Goal: Transaction & Acquisition: Purchase product/service

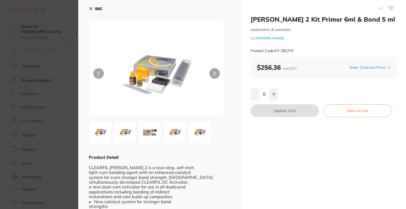
click at [95, 9] on b "ESC" at bounding box center [98, 8] width 7 height 5
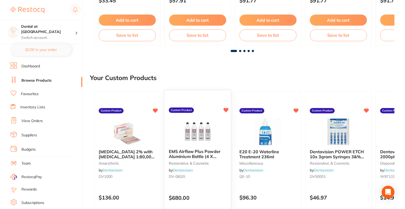
scroll to position [264, 0]
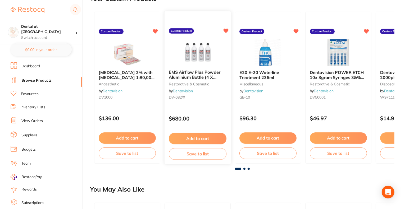
click at [196, 139] on button "Add to cart" at bounding box center [198, 138] width 58 height 11
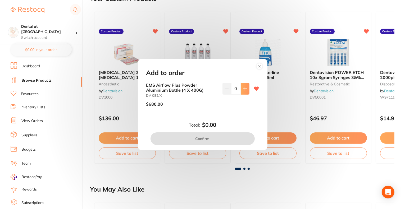
click at [243, 88] on icon at bounding box center [245, 89] width 4 height 4
type input "1"
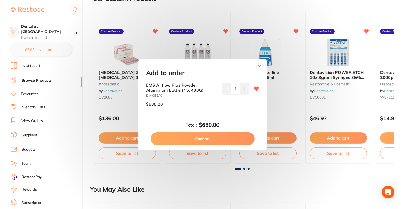
click at [209, 138] on button "Confirm" at bounding box center [202, 138] width 104 height 13
checkbox input "false"
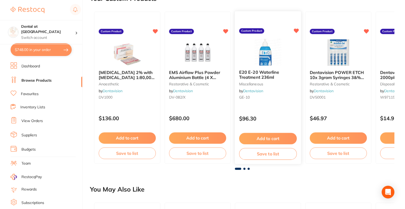
click at [258, 137] on button "Add to cart" at bounding box center [268, 138] width 58 height 11
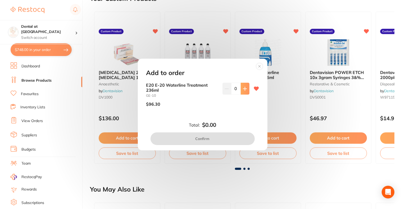
click at [247, 90] on button at bounding box center [245, 89] width 9 height 12
type input "1"
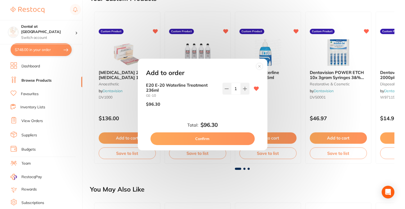
click at [223, 139] on button "Confirm" at bounding box center [202, 138] width 104 height 13
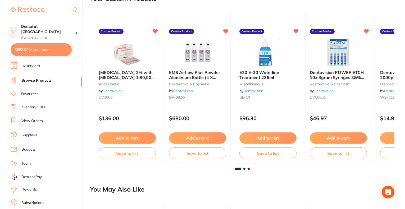
click at [243, 169] on span at bounding box center [244, 169] width 2 height 2
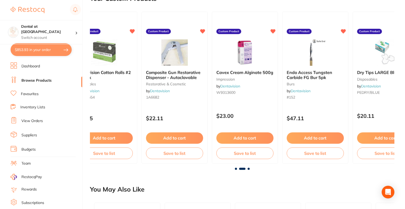
click at [248, 170] on span at bounding box center [249, 169] width 2 height 2
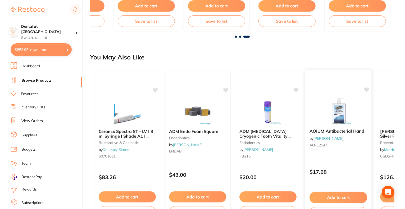
scroll to position [450, 0]
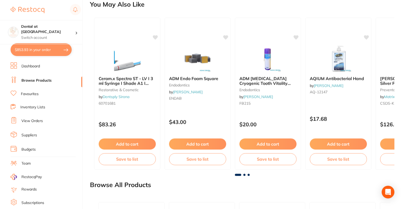
click at [244, 174] on span at bounding box center [244, 175] width 2 height 2
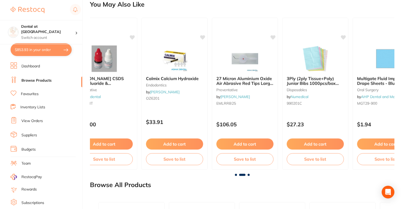
click at [248, 175] on span at bounding box center [249, 175] width 2 height 2
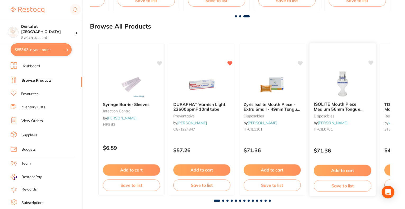
scroll to position [616, 0]
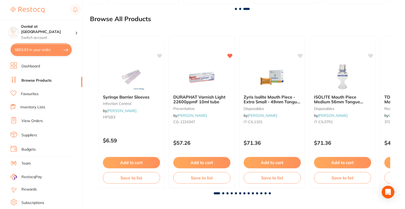
click at [222, 193] on span at bounding box center [223, 194] width 2 height 2
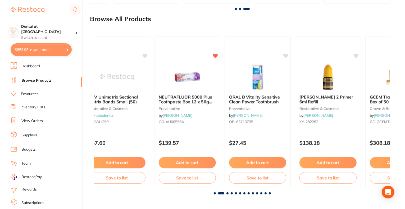
click at [226, 193] on span at bounding box center [227, 194] width 2 height 2
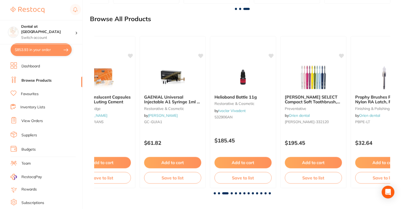
click at [231, 193] on span at bounding box center [232, 194] width 2 height 2
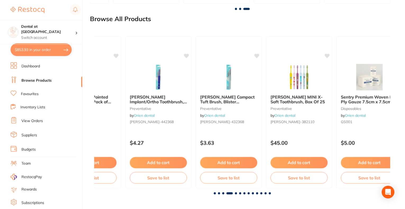
click at [236, 193] on span at bounding box center [236, 194] width 2 height 2
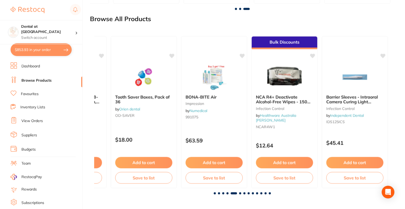
click at [239, 193] on span at bounding box center [240, 194] width 2 height 2
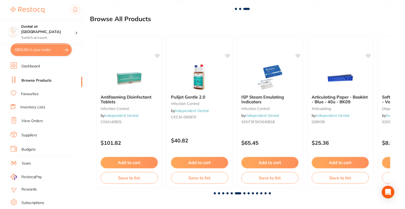
click at [244, 193] on span at bounding box center [244, 194] width 2 height 2
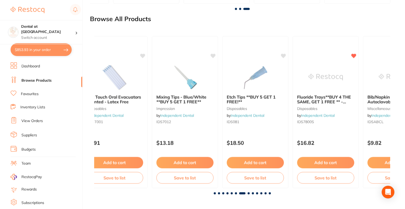
click at [249, 193] on span at bounding box center [249, 194] width 2 height 2
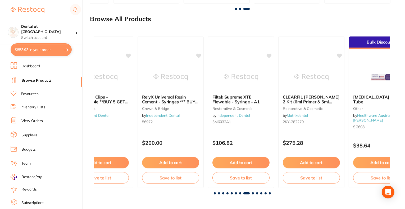
click at [253, 194] on div "Syringe Barrier Sleeves infection control by [PERSON_NAME] HPSB3 $6.59 Add to c…" at bounding box center [242, 113] width 304 height 171
click at [252, 194] on span at bounding box center [253, 194] width 2 height 2
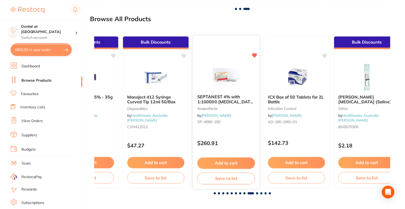
click at [230, 161] on button "Add to cart" at bounding box center [226, 163] width 58 height 11
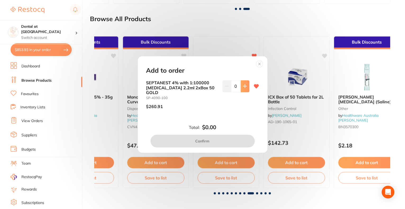
click at [245, 88] on icon at bounding box center [245, 86] width 4 height 4
type input "1"
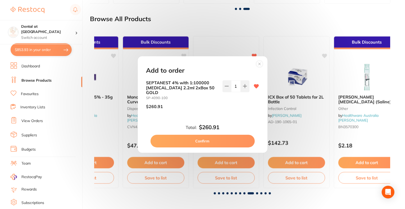
click at [222, 140] on button "Confirm" at bounding box center [202, 141] width 104 height 13
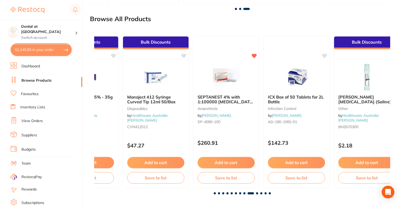
click at [256, 193] on span at bounding box center [257, 194] width 2 height 2
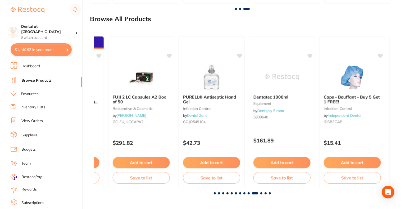
click at [261, 193] on span at bounding box center [261, 194] width 2 height 2
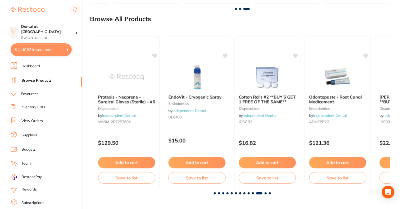
click at [265, 193] on span at bounding box center [265, 194] width 2 height 2
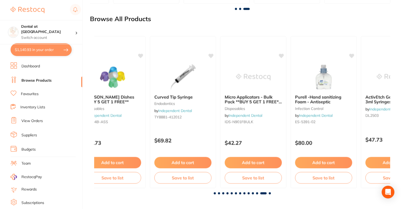
click at [270, 193] on span at bounding box center [270, 194] width 2 height 2
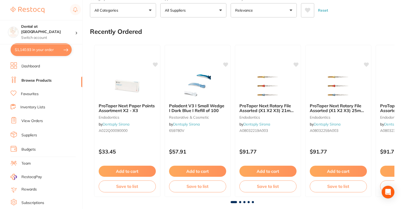
scroll to position [60, 0]
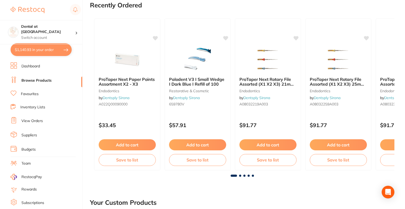
click at [240, 176] on span at bounding box center [240, 176] width 2 height 2
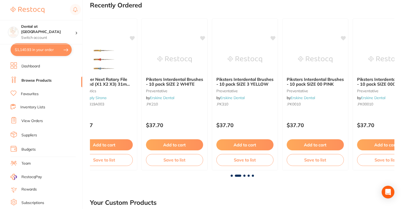
click at [244, 175] on span at bounding box center [244, 176] width 2 height 2
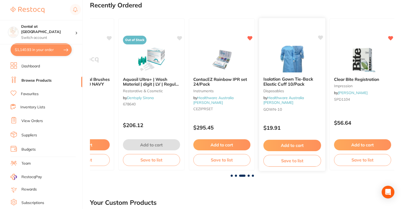
click at [282, 145] on button "Add to cart" at bounding box center [292, 145] width 58 height 11
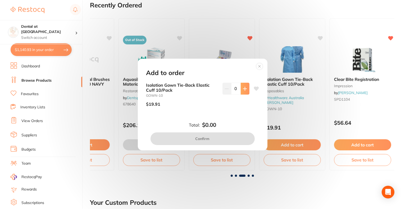
click at [246, 87] on button at bounding box center [245, 89] width 9 height 12
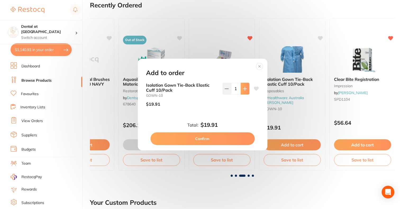
click at [246, 87] on button at bounding box center [245, 89] width 9 height 12
click at [247, 90] on button at bounding box center [245, 89] width 9 height 12
type input "4"
click at [193, 136] on button "Confirm" at bounding box center [202, 138] width 104 height 13
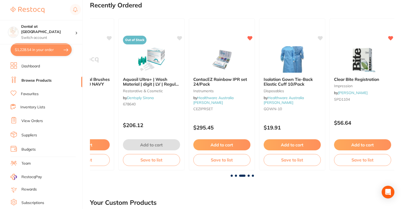
click at [248, 176] on span at bounding box center [249, 176] width 2 height 2
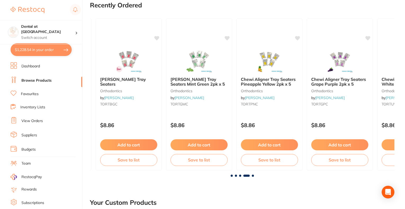
click at [252, 176] on span at bounding box center [253, 176] width 2 height 2
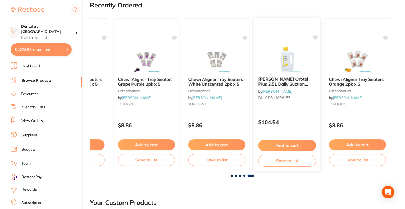
click at [284, 143] on button "Add to cart" at bounding box center [287, 145] width 58 height 11
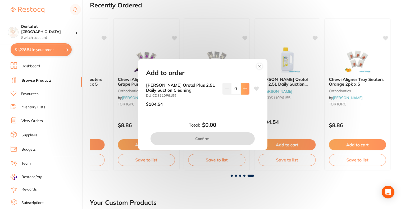
click at [245, 89] on icon at bounding box center [244, 88] width 3 height 3
type input "1"
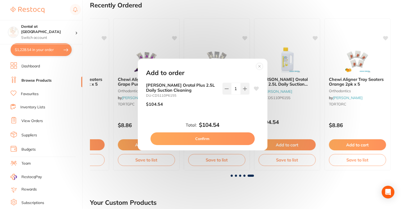
click at [225, 137] on button "Confirm" at bounding box center [202, 138] width 104 height 13
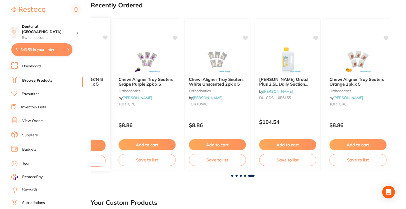
scroll to position [0, 0]
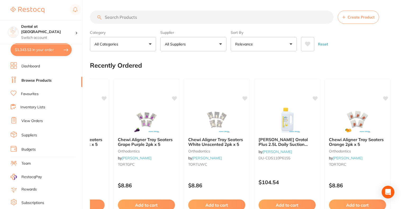
click at [48, 51] on button "$1,343.53 in your order" at bounding box center [41, 49] width 61 height 13
checkbox input "true"
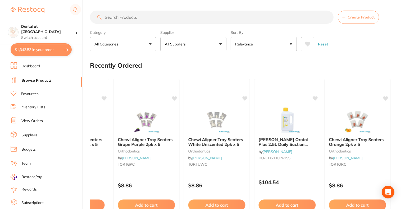
checkbox input "true"
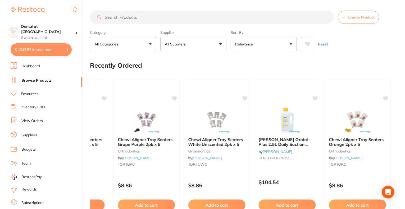
checkbox input "true"
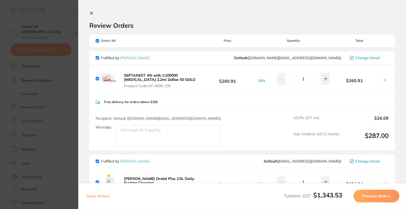
click at [93, 12] on icon at bounding box center [91, 13] width 4 height 4
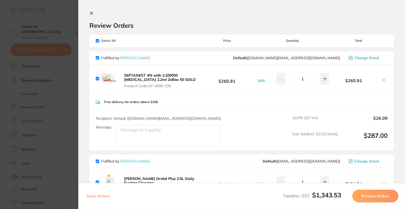
scroll to position [7, 0]
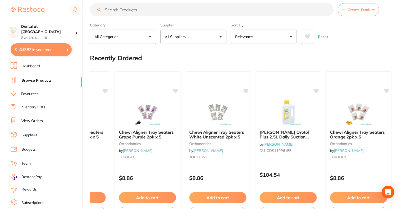
click at [148, 12] on input "search" at bounding box center [212, 9] width 244 height 13
type input "pink and green"
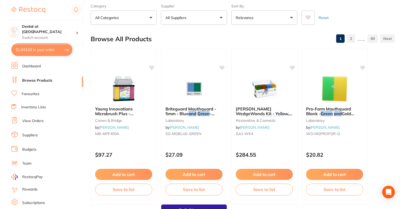
scroll to position [0, 0]
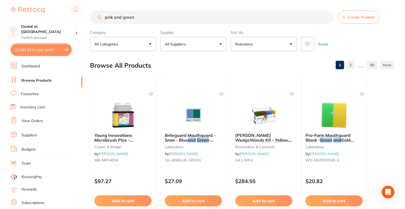
drag, startPoint x: 152, startPoint y: 13, endPoint x: 100, endPoint y: 15, distance: 51.6
click at [100, 15] on div "pink and green Create Product" at bounding box center [242, 17] width 304 height 13
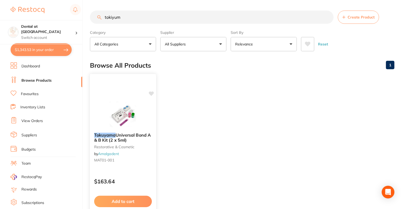
type input "tokiyum"
click at [120, 132] on div "Tokuyama Universal Bond A & B Kit (2 x 5ml) restorative & cosmetic by Amalgaden…" at bounding box center [123, 149] width 66 height 40
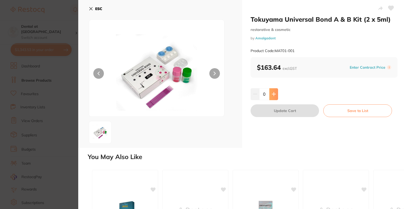
click at [274, 94] on icon at bounding box center [274, 94] width 4 height 4
type input "1"
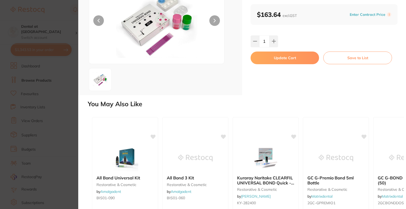
scroll to position [106, 0]
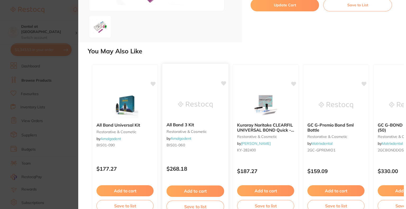
click at [193, 135] on div "All Bond 3 Kit restorative & cosmetic by Amalgadent BIS01-060" at bounding box center [195, 135] width 66 height 35
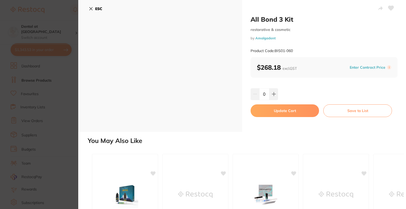
click at [91, 8] on icon at bounding box center [91, 9] width 4 height 4
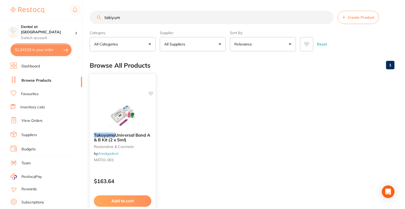
scroll to position [26, 0]
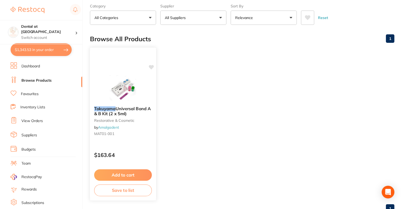
click at [120, 120] on small "restorative & cosmetic" at bounding box center [123, 120] width 58 height 4
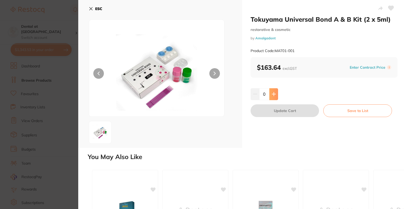
click at [272, 91] on button at bounding box center [273, 94] width 9 height 12
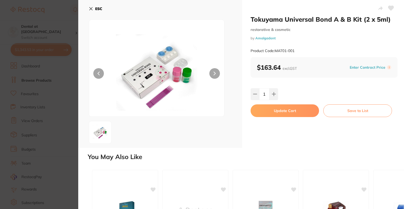
type input "2"
click at [280, 112] on button "Update Cart" at bounding box center [285, 110] width 68 height 13
checkbox input "false"
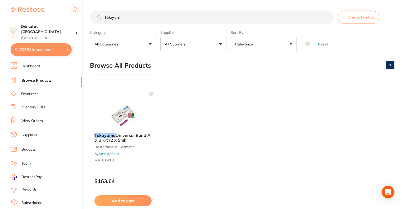
drag, startPoint x: 130, startPoint y: 17, endPoint x: 97, endPoint y: 17, distance: 33.6
click at [97, 17] on input "tokiyum" at bounding box center [212, 17] width 244 height 13
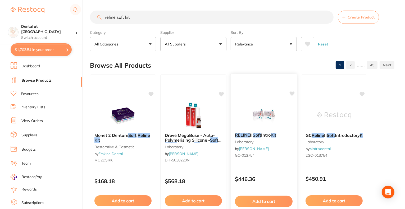
type input "reline soft kit"
click at [259, 115] on img at bounding box center [263, 115] width 35 height 27
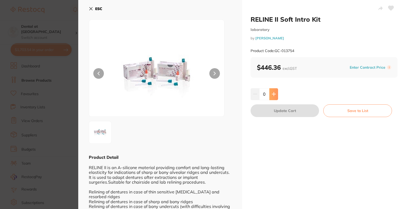
click at [276, 91] on button at bounding box center [273, 94] width 9 height 12
type input "1"
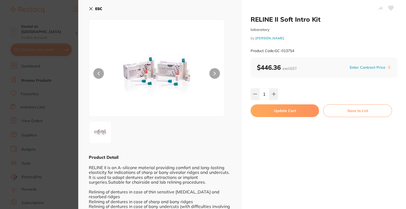
click at [277, 113] on button "Update Cart" at bounding box center [285, 110] width 68 height 13
checkbox input "false"
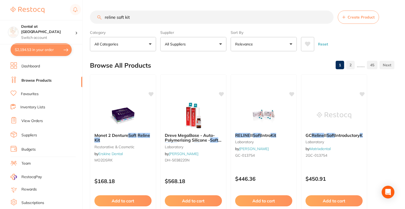
drag, startPoint x: 146, startPoint y: 20, endPoint x: 83, endPoint y: 16, distance: 63.9
click at [83, 16] on div "$2,194.53 Dental at Joondalup Switch account Dental at Joondalup $2,194.53 in y…" at bounding box center [202, 104] width 405 height 209
type input "teflon tape"
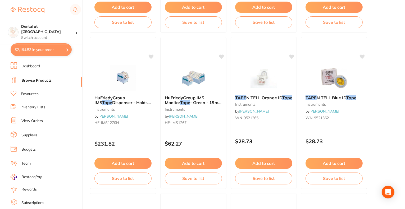
scroll to position [1574, 0]
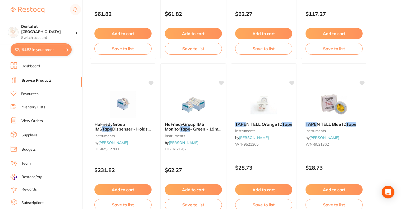
click at [331, 122] on span "N TELL Blue ID" at bounding box center [332, 124] width 30 height 5
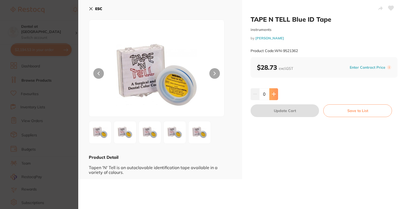
click at [269, 91] on button at bounding box center [273, 94] width 9 height 12
type input "1"
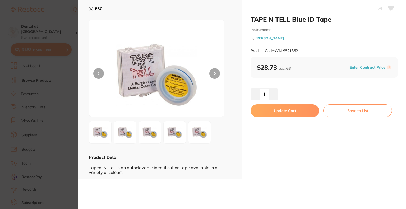
click at [274, 109] on button "Update Cart" at bounding box center [285, 110] width 68 height 13
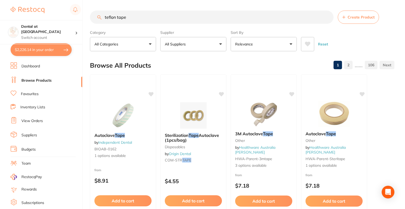
drag, startPoint x: 143, startPoint y: 19, endPoint x: 101, endPoint y: 17, distance: 41.6
click at [101, 17] on div "teflon tape Create Product" at bounding box center [242, 17] width 304 height 13
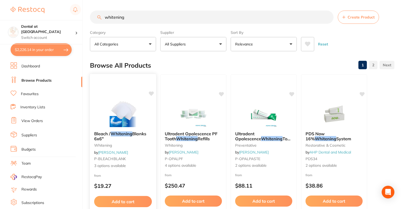
type input "whitening"
click at [111, 150] on link "[PERSON_NAME]" at bounding box center [113, 152] width 30 height 5
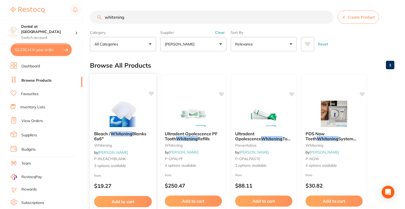
scroll to position [53, 0]
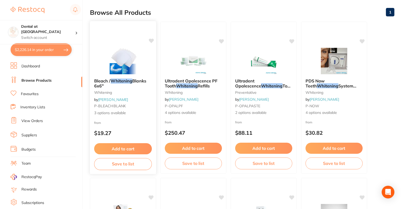
click at [108, 101] on link "[PERSON_NAME]" at bounding box center [113, 99] width 30 height 5
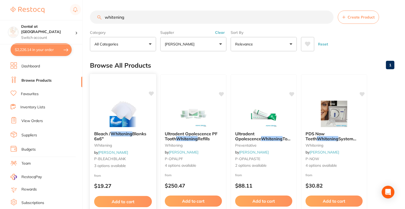
click at [108, 101] on img at bounding box center [123, 113] width 35 height 27
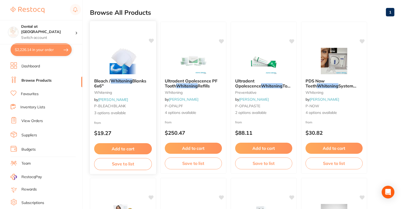
click at [106, 123] on div "from $19.27" at bounding box center [123, 129] width 66 height 19
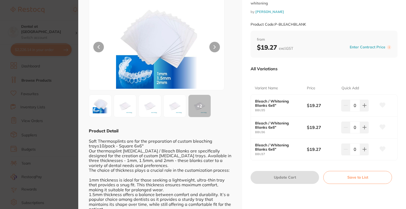
scroll to position [79, 0]
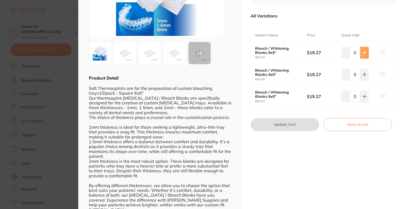
click at [366, 55] on button at bounding box center [364, 53] width 9 height 12
click at [365, 52] on icon at bounding box center [365, 53] width 4 height 4
type input "2"
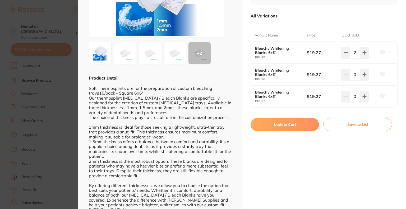
click at [286, 122] on button "Update Cart" at bounding box center [285, 124] width 68 height 13
checkbox input "false"
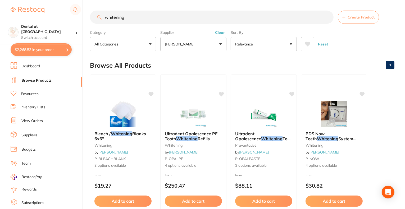
drag, startPoint x: 145, startPoint y: 15, endPoint x: 62, endPoint y: 13, distance: 83.1
click at [62, 13] on div "$2,268.53 Dental at Joondalup Switch account Dental at [GEOGRAPHIC_DATA] $2,268…" at bounding box center [202, 104] width 405 height 209
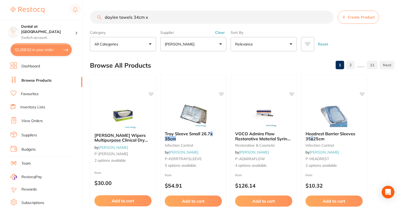
type input "daylee towels 34cm x"
click at [223, 31] on button "Clear" at bounding box center [219, 32] width 13 height 5
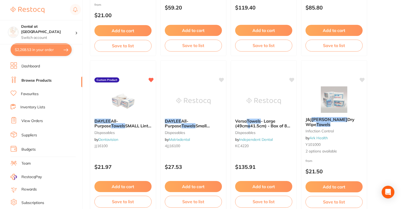
scroll to position [978, 0]
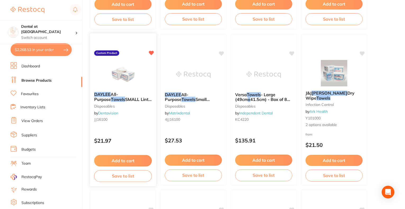
click at [121, 101] on span "SMALL Lint Free 32x34cm (100)" at bounding box center [122, 102] width 57 height 10
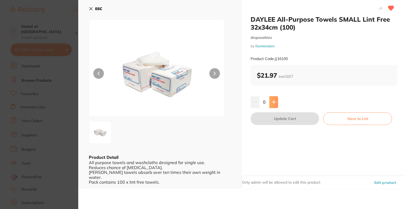
click at [273, 104] on icon at bounding box center [274, 102] width 4 height 4
type input "4"
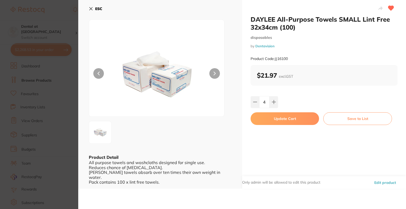
click at [273, 117] on button "Update Cart" at bounding box center [285, 118] width 68 height 13
checkbox input "false"
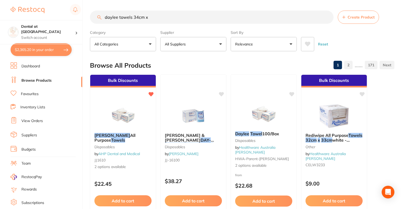
drag, startPoint x: 150, startPoint y: 18, endPoint x: 98, endPoint y: 15, distance: 52.7
click at [98, 15] on input "daylee towels 34cm x" at bounding box center [212, 17] width 244 height 13
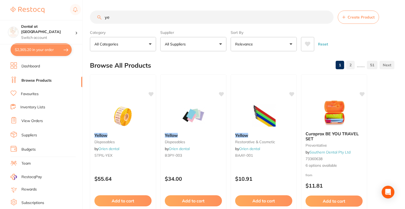
type input "y"
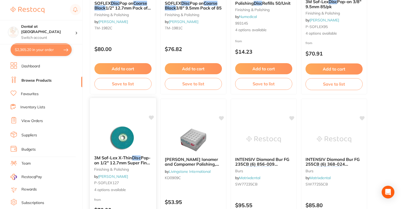
scroll to position [159, 0]
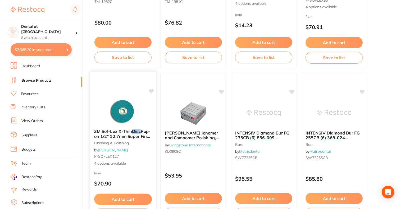
type input "black course disc"
click at [112, 150] on link "[PERSON_NAME]" at bounding box center [113, 150] width 30 height 5
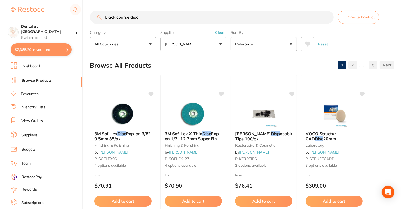
click at [220, 32] on button "Clear" at bounding box center [219, 32] width 13 height 5
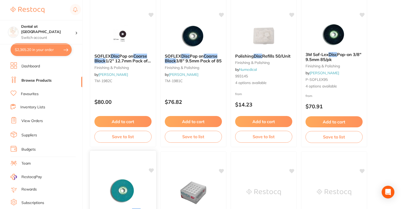
scroll to position [132, 0]
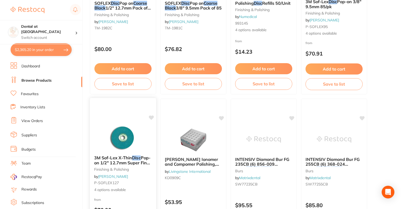
click at [123, 126] on img at bounding box center [123, 138] width 35 height 27
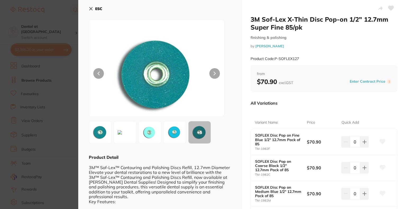
click at [91, 7] on icon at bounding box center [91, 9] width 4 height 4
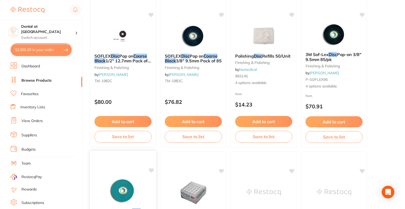
scroll to position [53, 0]
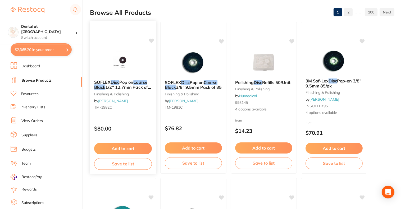
click at [125, 86] on span "1/2" 12.7mm Pack of 85" at bounding box center [122, 90] width 57 height 10
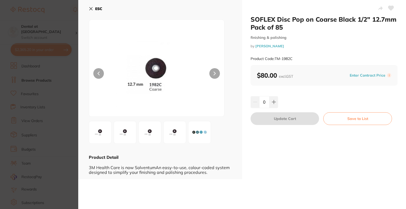
click at [201, 135] on img at bounding box center [199, 132] width 19 height 19
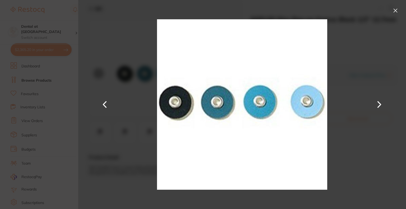
click at [396, 10] on button at bounding box center [395, 10] width 8 height 8
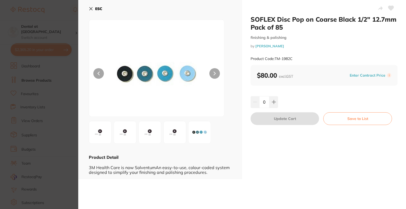
click at [119, 135] on img at bounding box center [125, 132] width 19 height 19
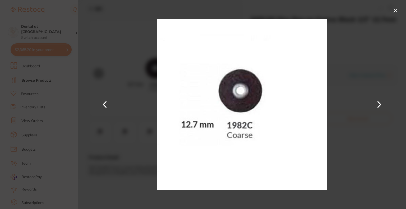
click at [396, 12] on button at bounding box center [395, 10] width 8 height 8
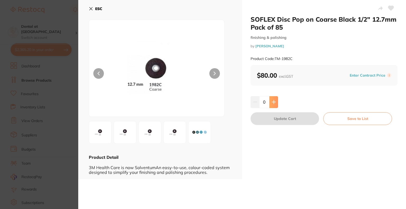
click at [275, 102] on icon at bounding box center [274, 102] width 4 height 4
type input "2"
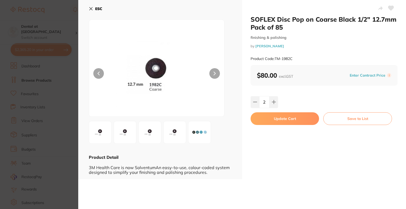
click at [276, 119] on button "Update Cart" at bounding box center [285, 118] width 68 height 13
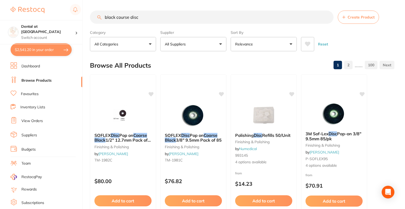
drag, startPoint x: 154, startPoint y: 19, endPoint x: 92, endPoint y: 17, distance: 62.7
click at [92, 17] on input "black course disc" at bounding box center [212, 17] width 244 height 13
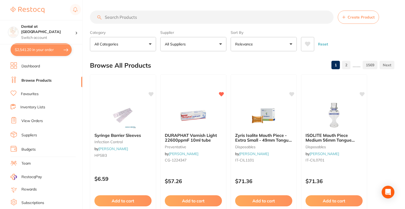
click at [47, 47] on button "$2,541.20 in your order" at bounding box center [41, 49] width 61 height 13
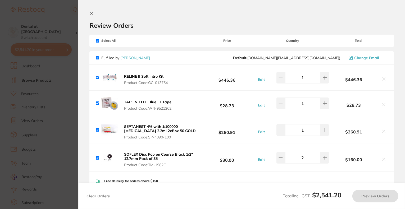
checkbox input "true"
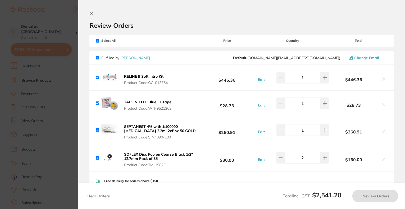
checkbox input "true"
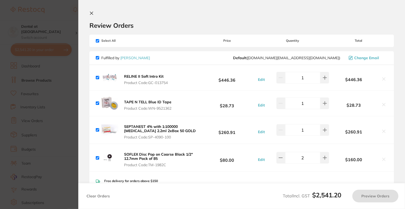
checkbox input "true"
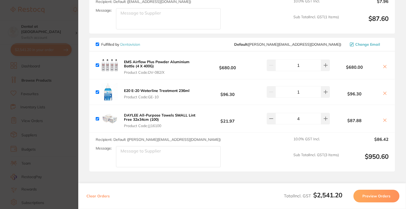
scroll to position [582, 0]
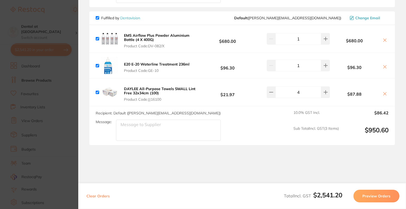
click at [384, 38] on icon at bounding box center [385, 40] width 4 height 4
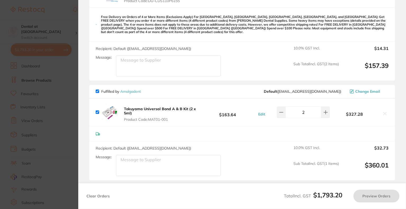
checkbox input "true"
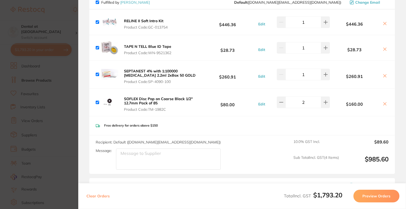
scroll to position [0, 0]
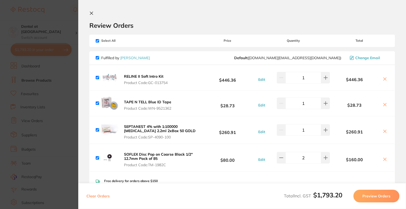
click at [93, 14] on icon at bounding box center [91, 13] width 4 height 4
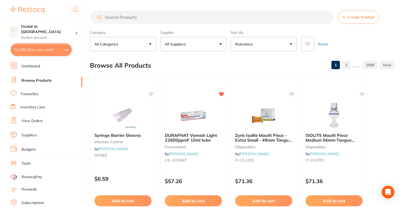
click at [117, 17] on input "search" at bounding box center [212, 17] width 244 height 13
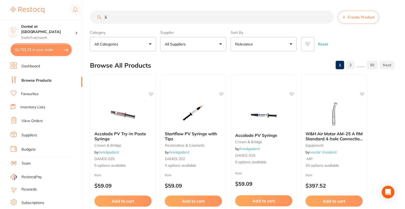
type input "l"
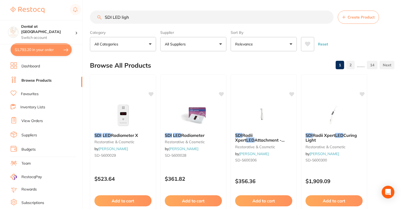
type input "SDI LED light"
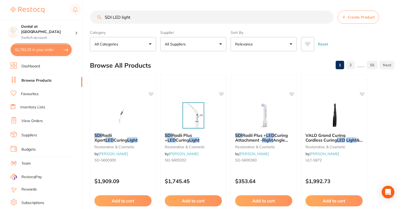
scroll to position [26, 0]
